Goal: Task Accomplishment & Management: Complete application form

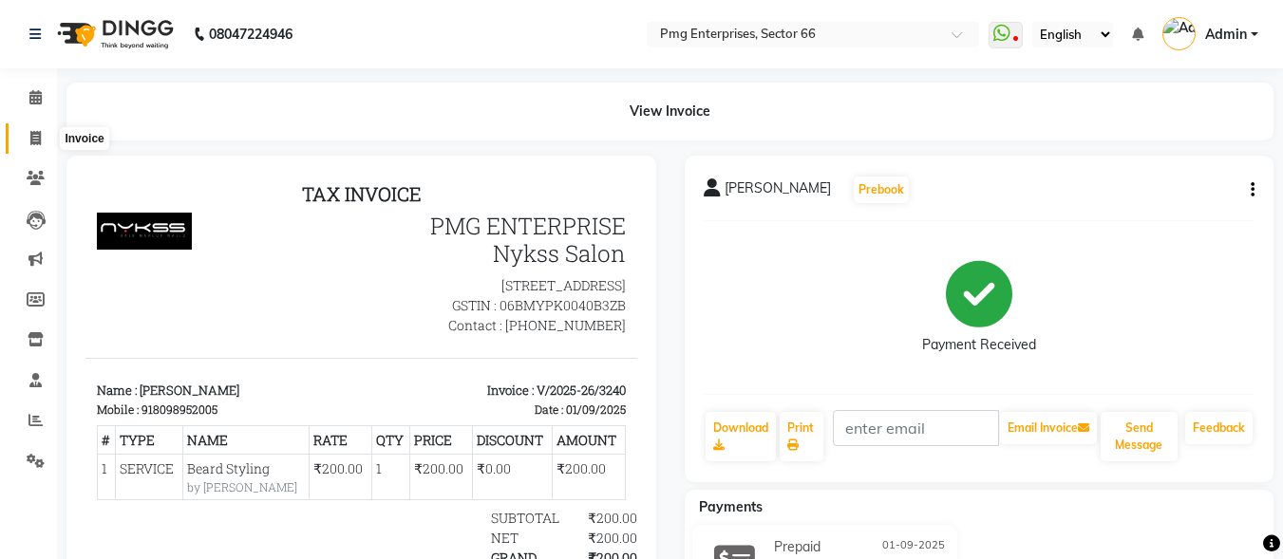
click at [37, 133] on icon at bounding box center [35, 138] width 10 height 14
select select "service"
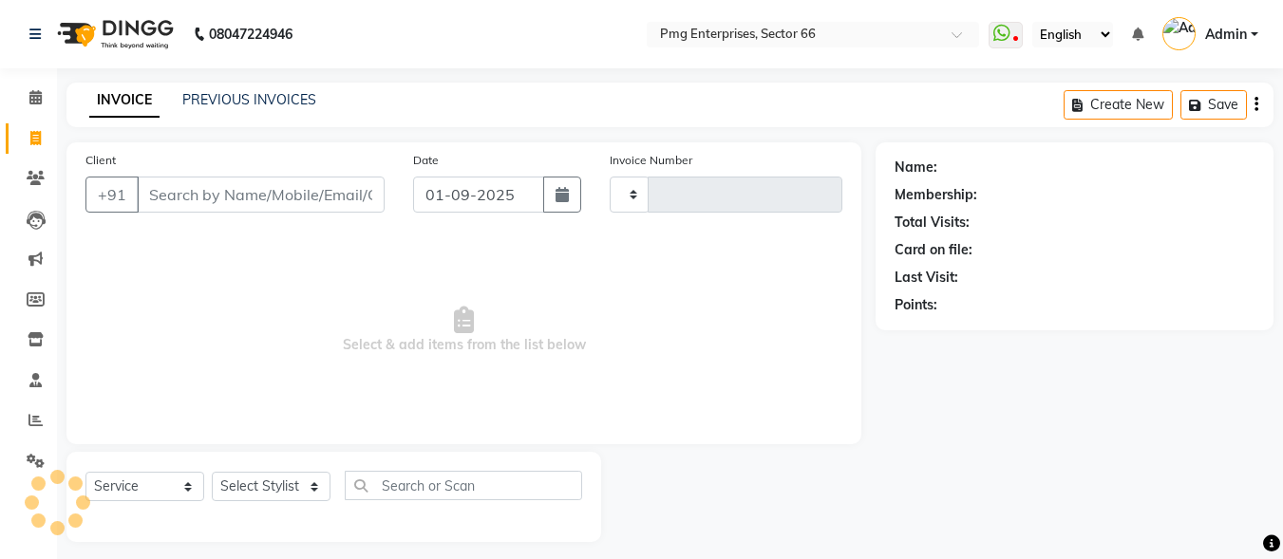
type input "3241"
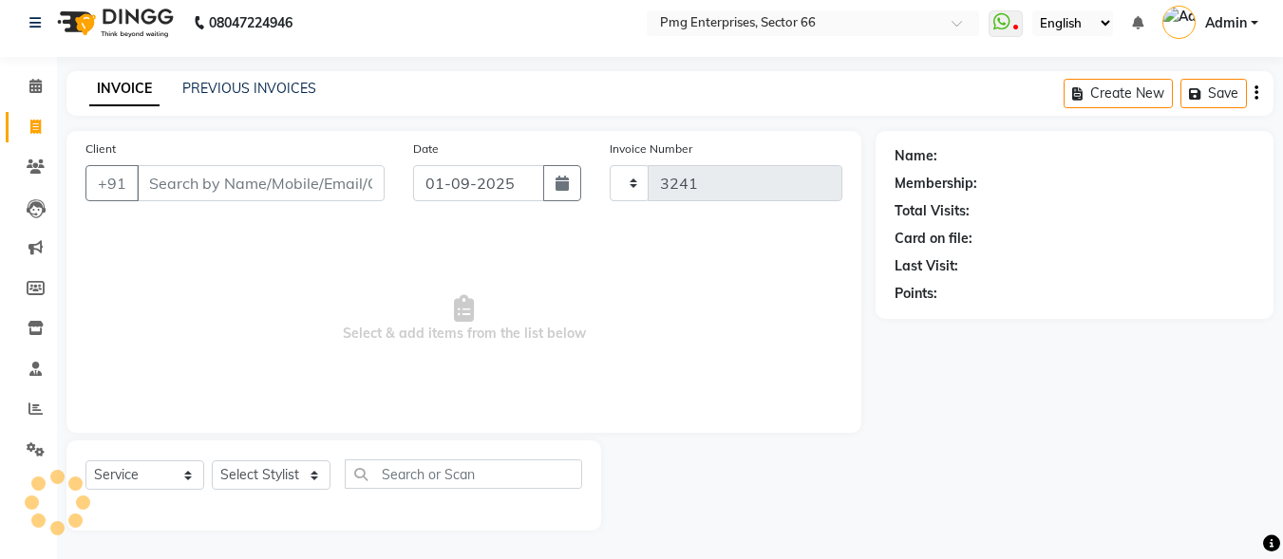
select select "889"
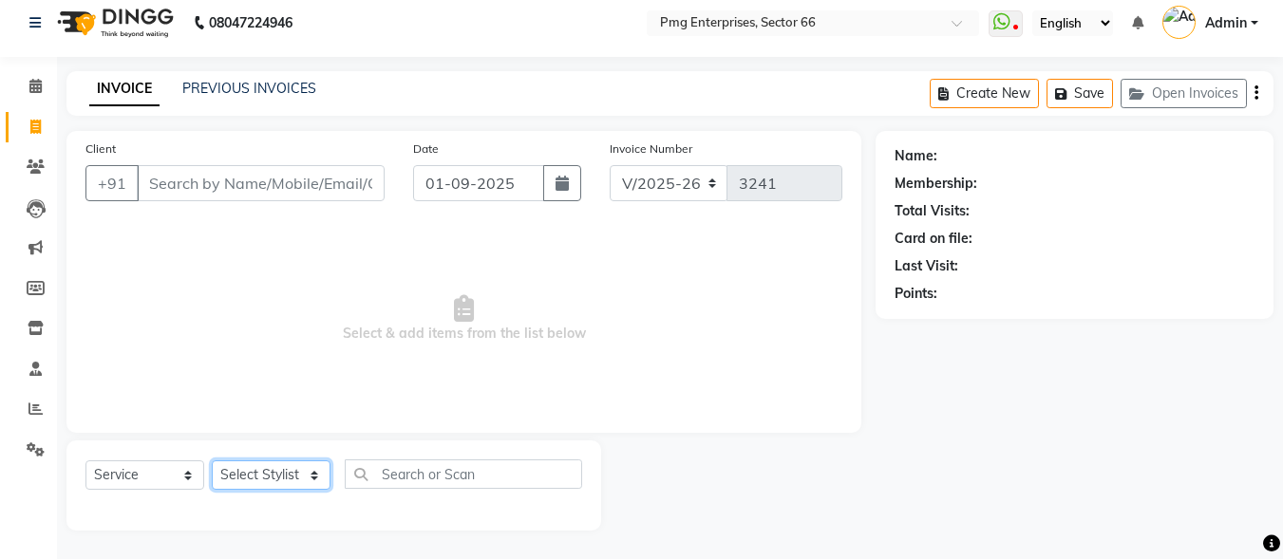
click at [261, 473] on select "Select Stylist [PERSON_NAME] Counter [PERSON_NAME] [PERSON_NAME] [PERSON_NAME] …" at bounding box center [271, 474] width 119 height 29
select select "14600"
click at [212, 460] on select "Select Stylist [PERSON_NAME] Counter [PERSON_NAME] [PERSON_NAME] [PERSON_NAME] …" at bounding box center [271, 474] width 119 height 29
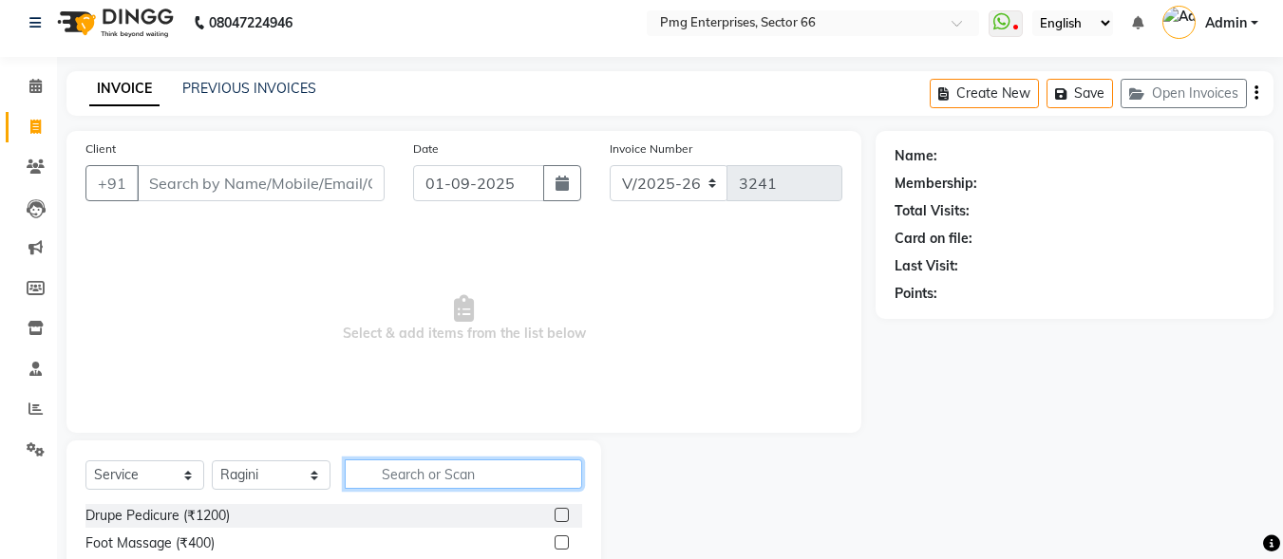
click at [392, 471] on input "text" at bounding box center [463, 473] width 237 height 29
click at [392, 471] on input "ey" at bounding box center [450, 473] width 211 height 29
type input "ey"
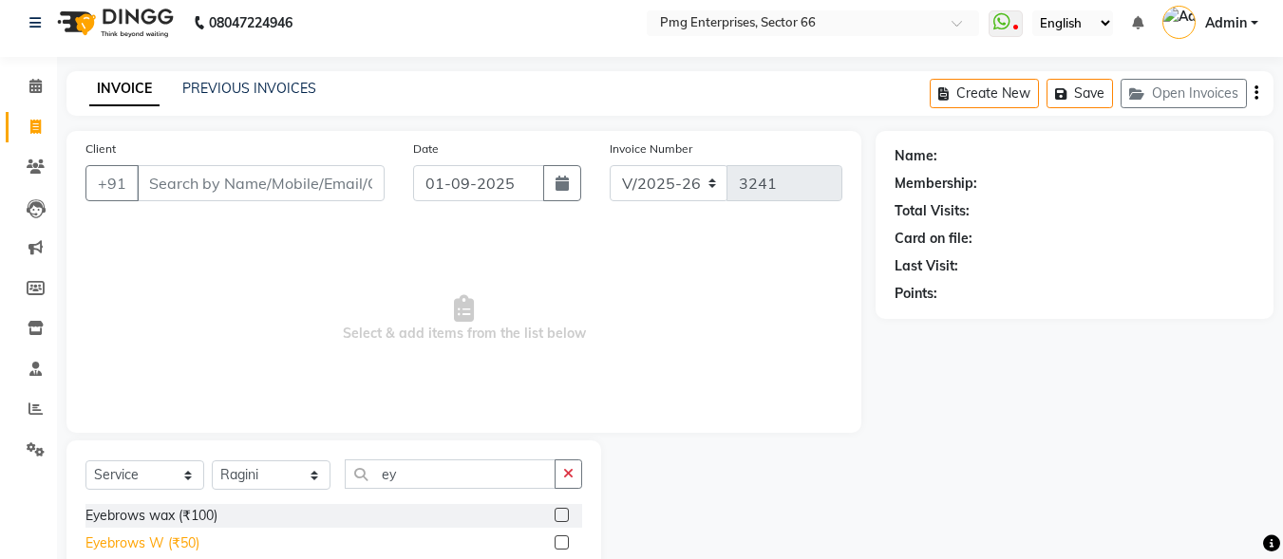
click at [192, 536] on div "Eyebrows W (₹50)" at bounding box center [142, 544] width 114 height 20
checkbox input "false"
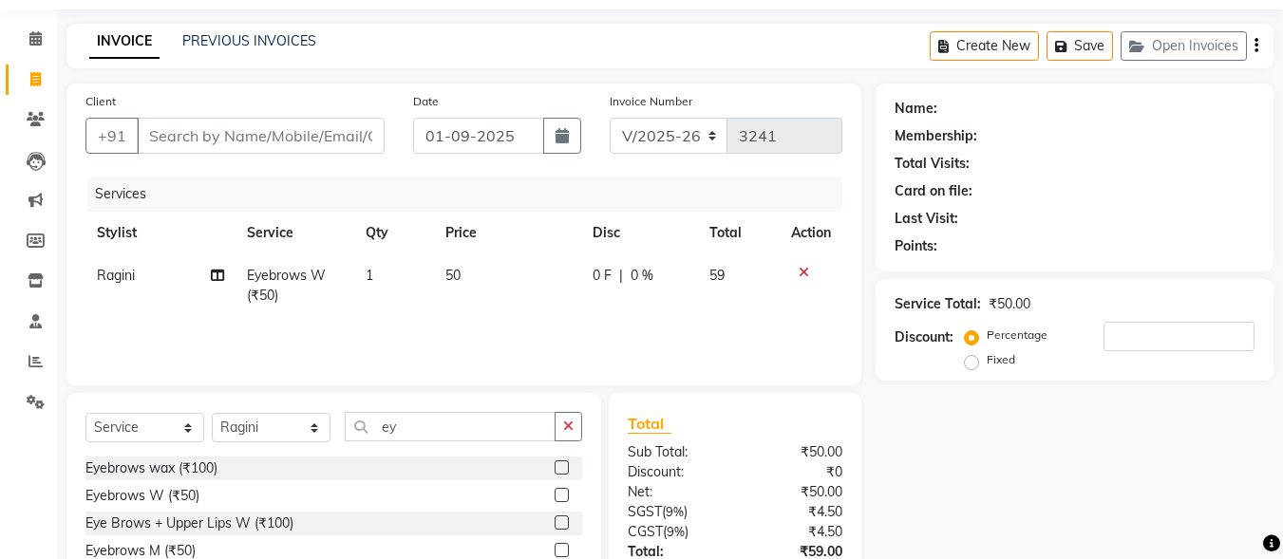
scroll to position [48, 0]
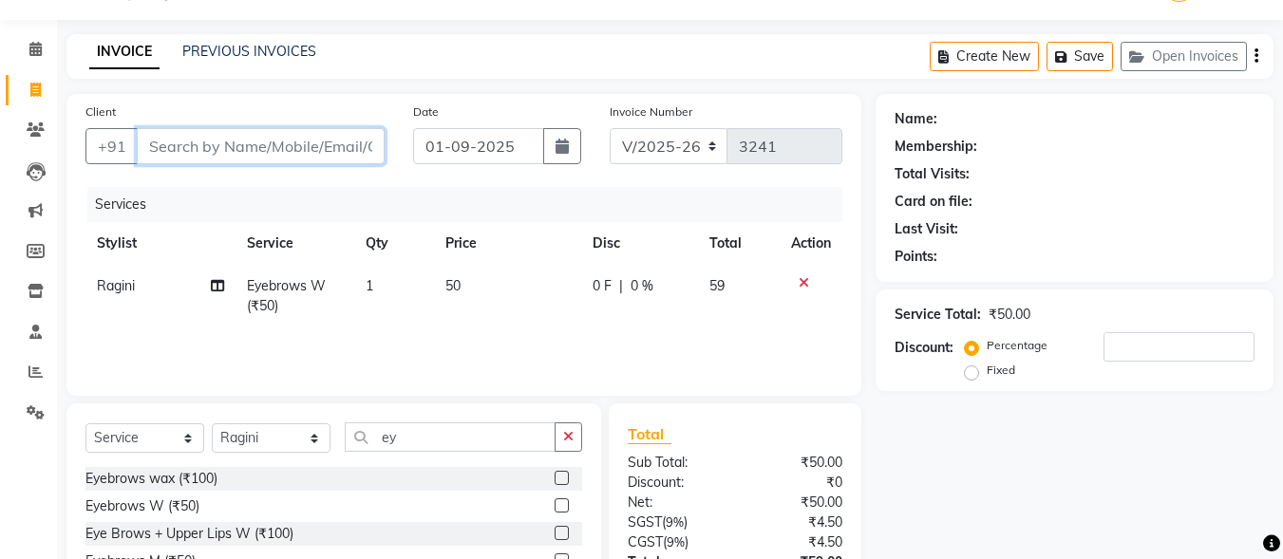
click at [330, 136] on input "Client" at bounding box center [261, 146] width 248 height 36
type input "7"
type input "0"
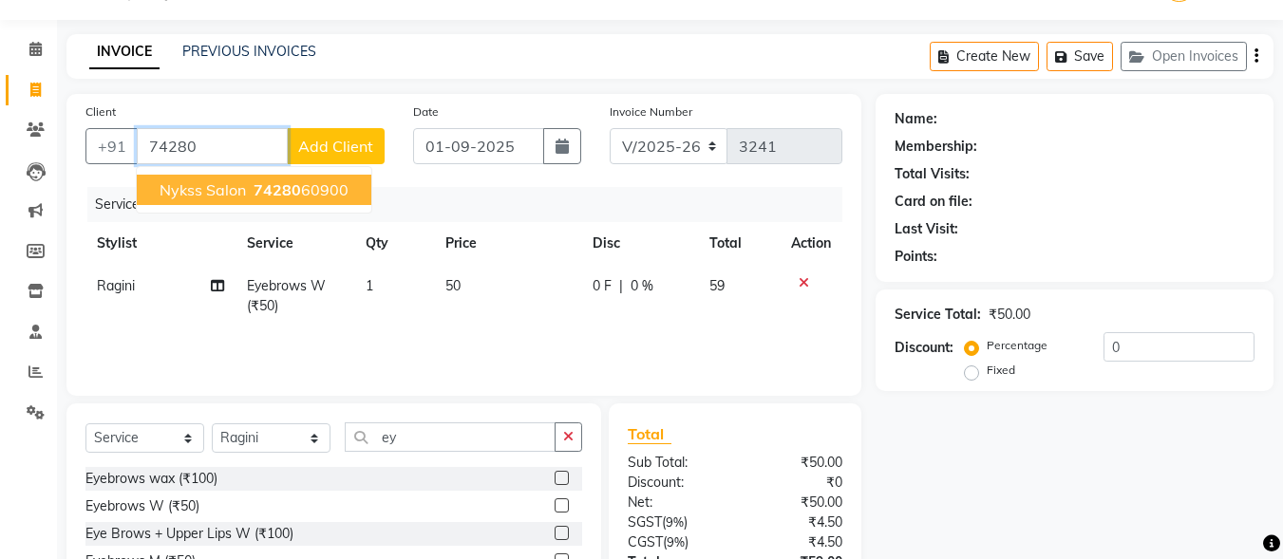
click at [310, 188] on ngb-highlight "74280 60900" at bounding box center [299, 189] width 99 height 19
type input "7428060900"
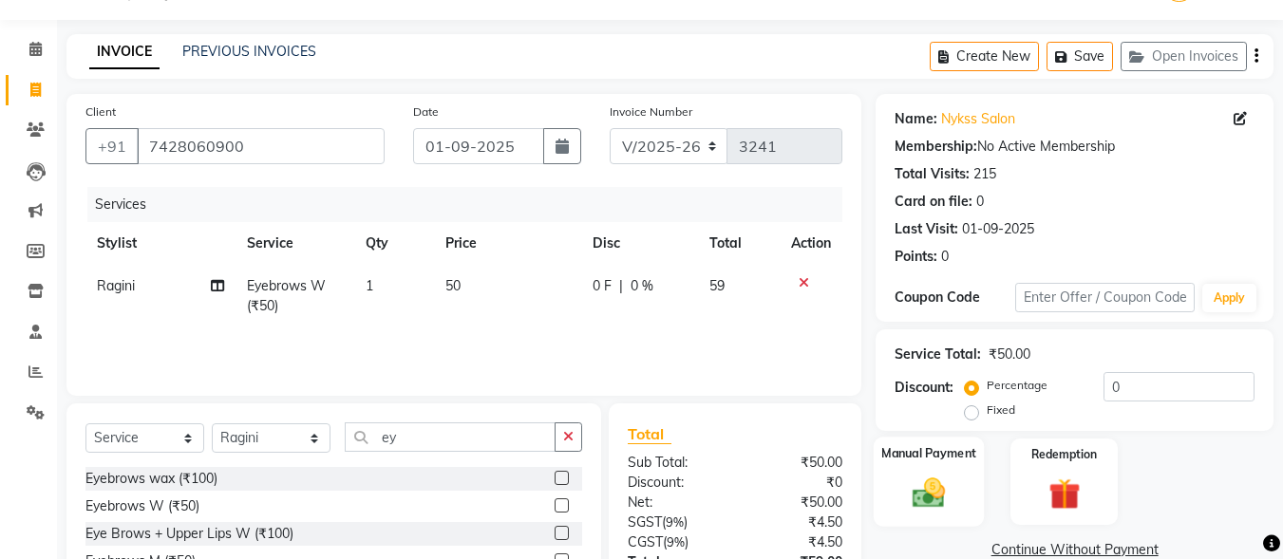
click at [922, 496] on img at bounding box center [928, 493] width 53 height 38
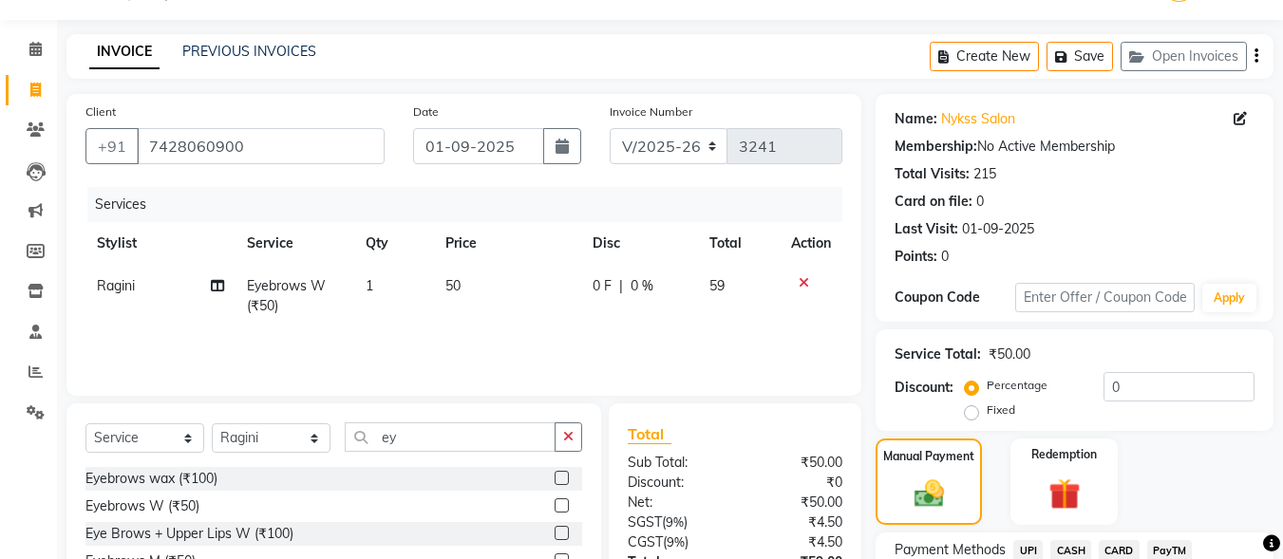
click at [1070, 553] on span "CASH" at bounding box center [1070, 551] width 41 height 22
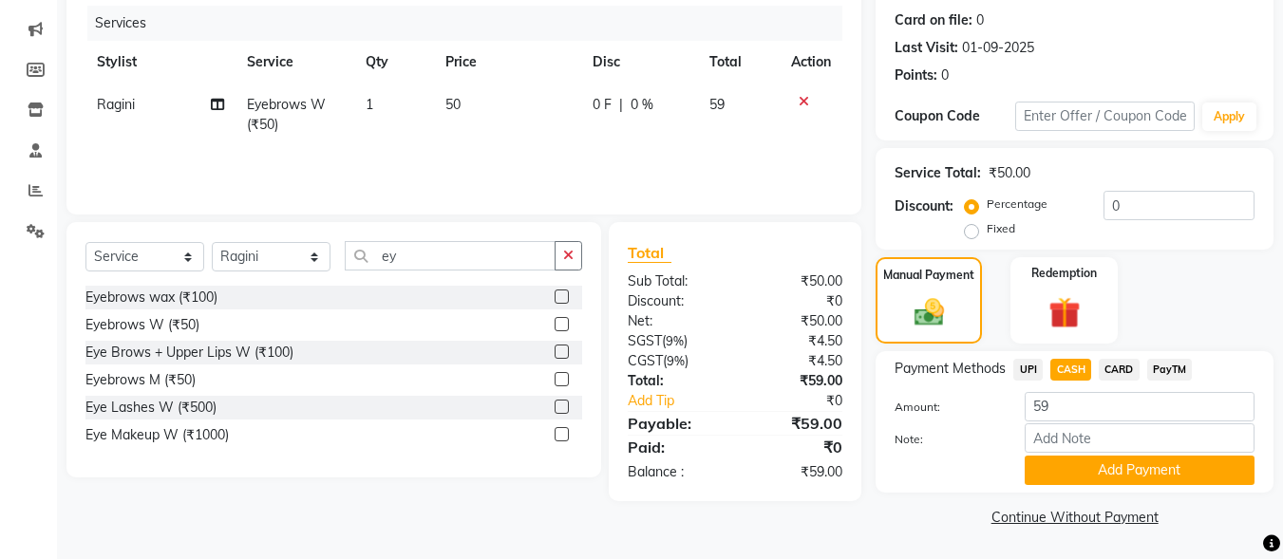
scroll to position [231, 0]
click at [1194, 465] on button "Add Payment" at bounding box center [1139, 469] width 230 height 29
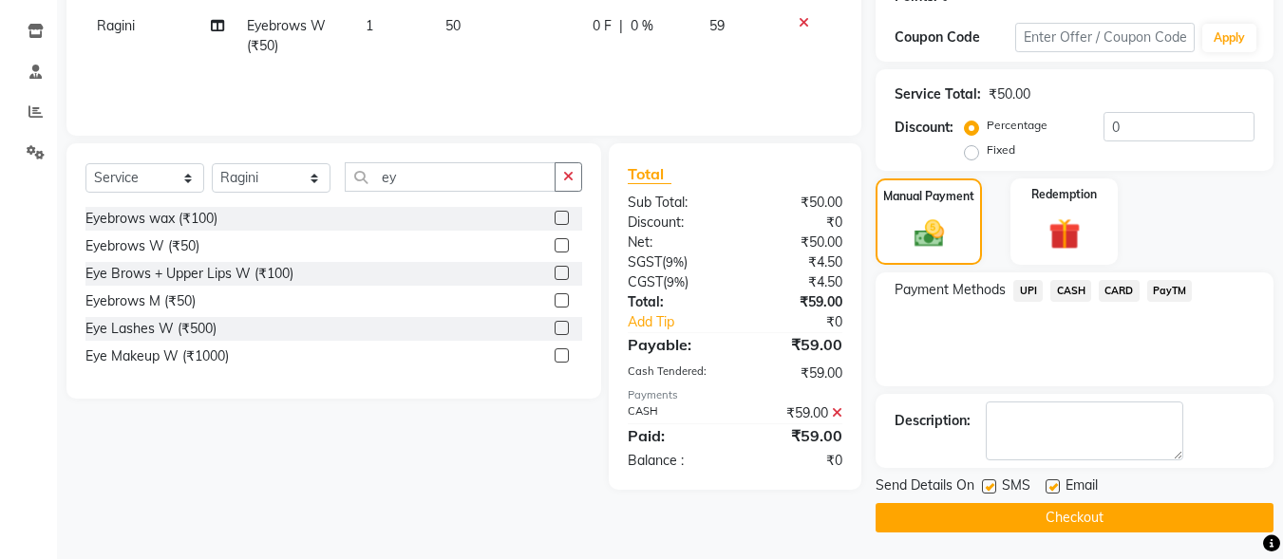
scroll to position [310, 0]
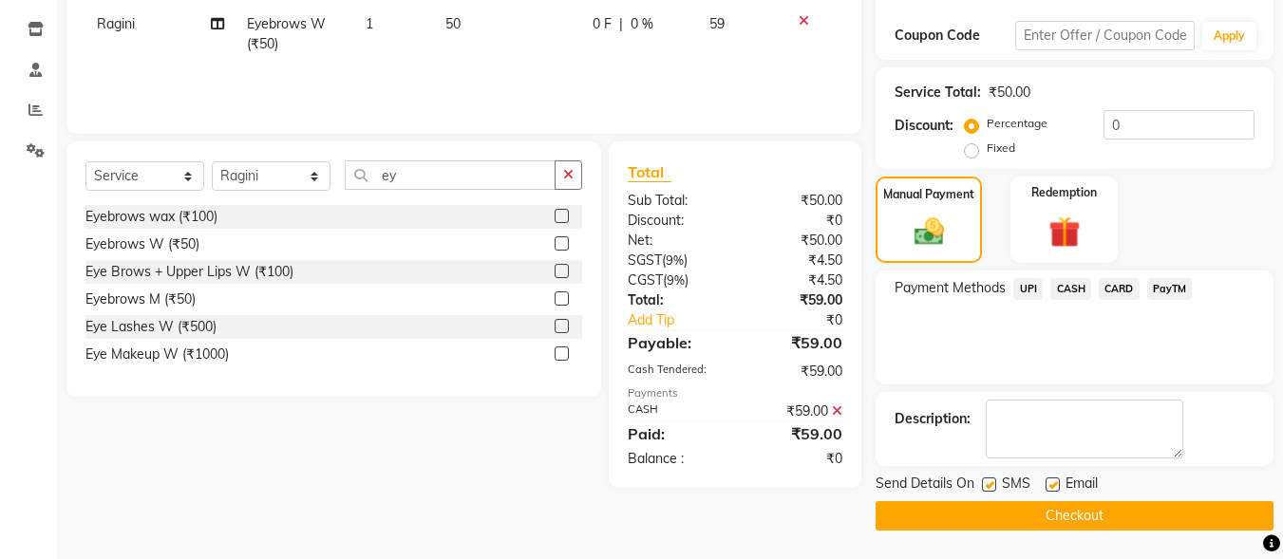
click at [1192, 524] on button "Checkout" at bounding box center [1074, 515] width 398 height 29
